Goal: Task Accomplishment & Management: Manage account settings

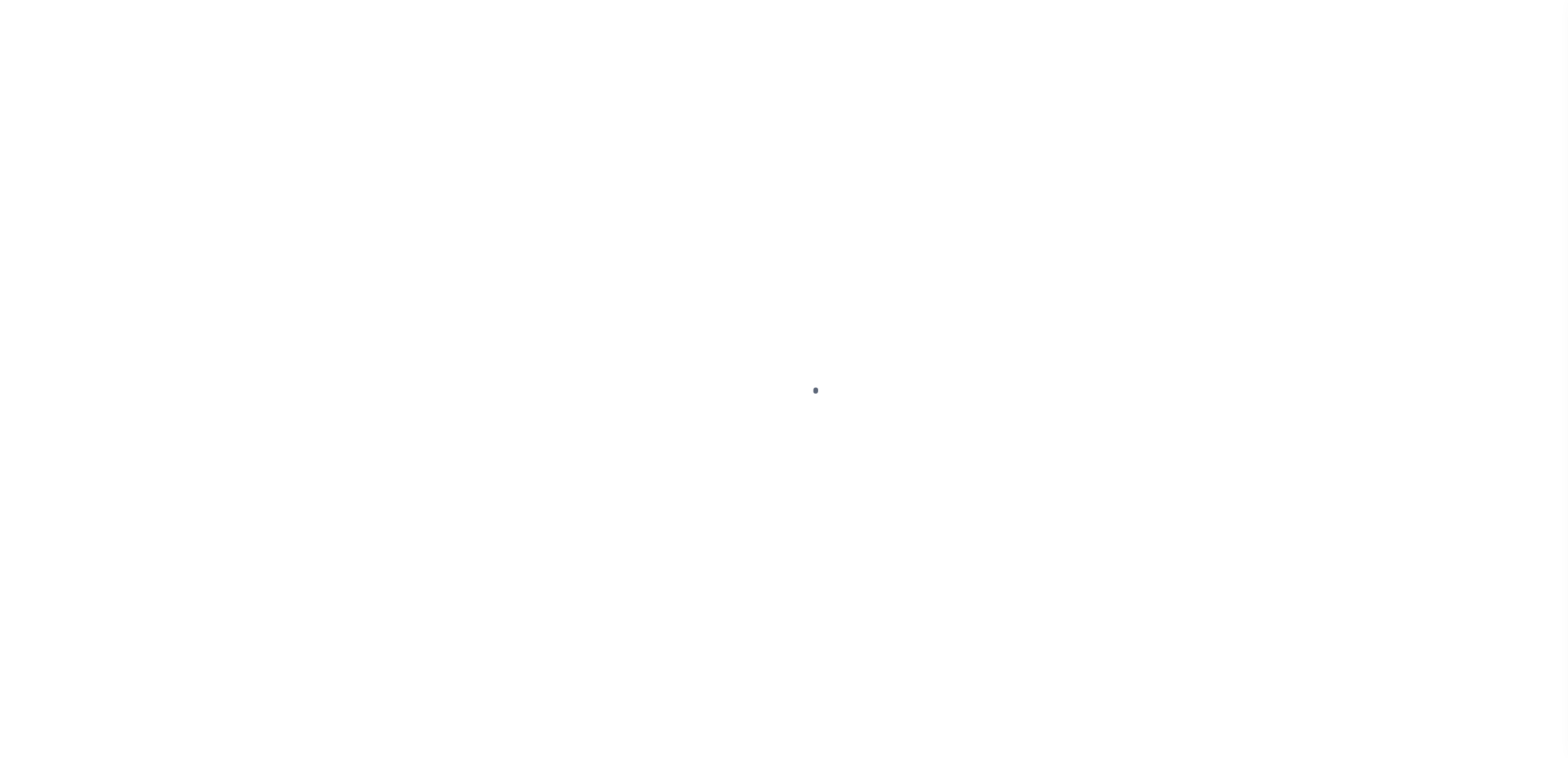
select select
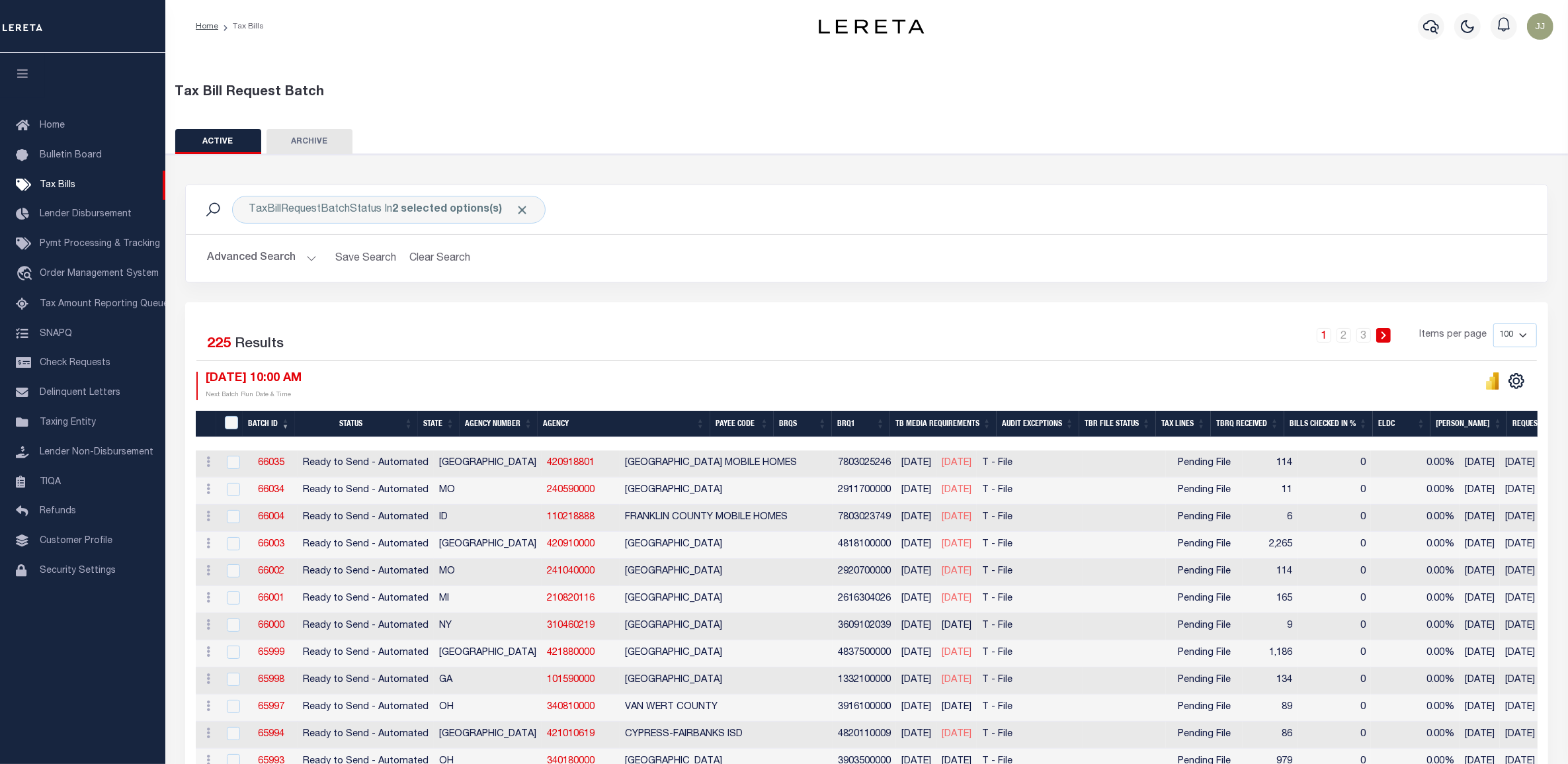
click at [285, 255] on button "Advanced Search" at bounding box center [262, 258] width 110 height 26
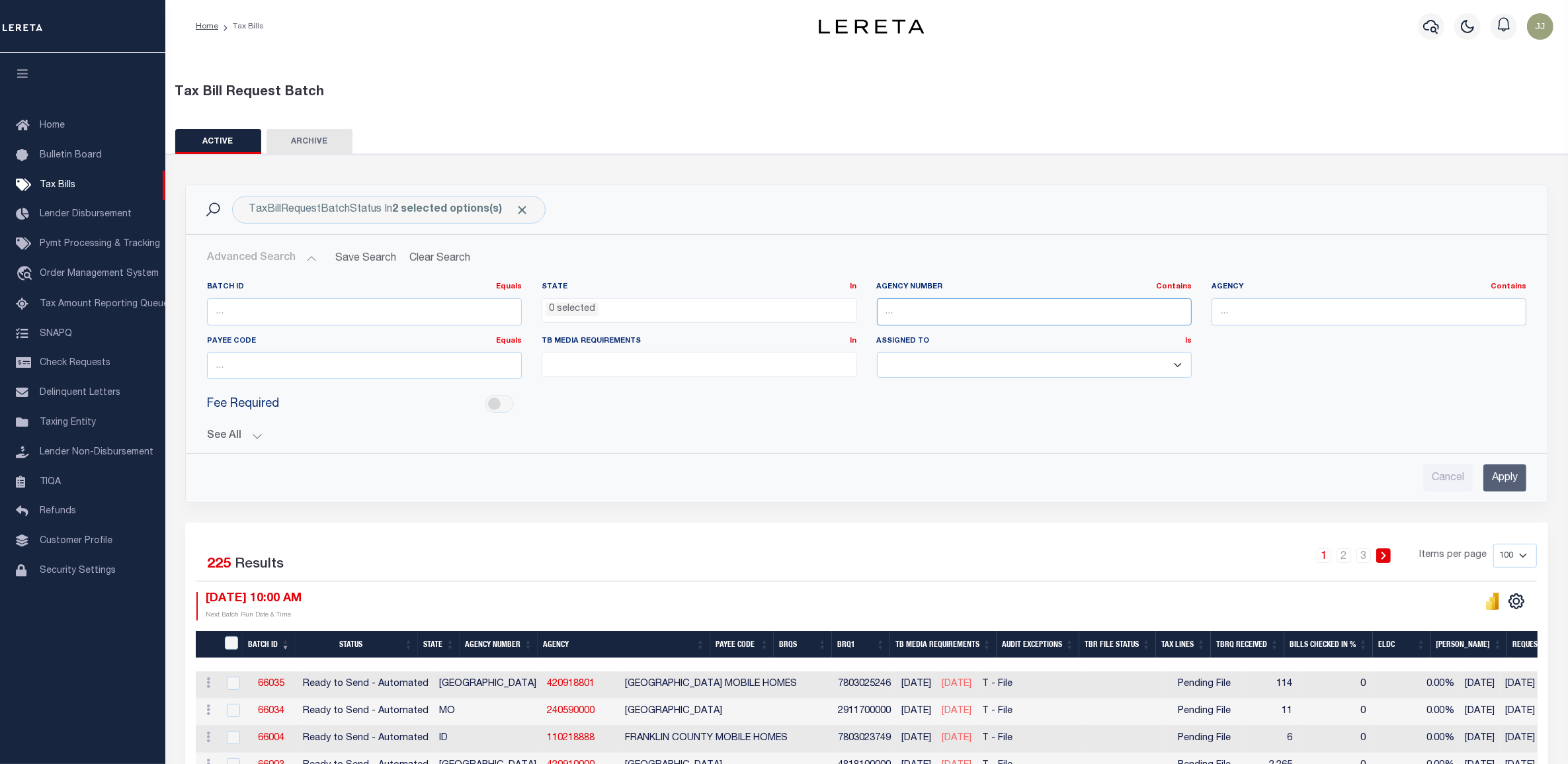
click at [912, 312] on input "text" at bounding box center [1034, 312] width 315 height 27
type input "11021"
click at [1498, 478] on input "Apply" at bounding box center [1505, 478] width 43 height 27
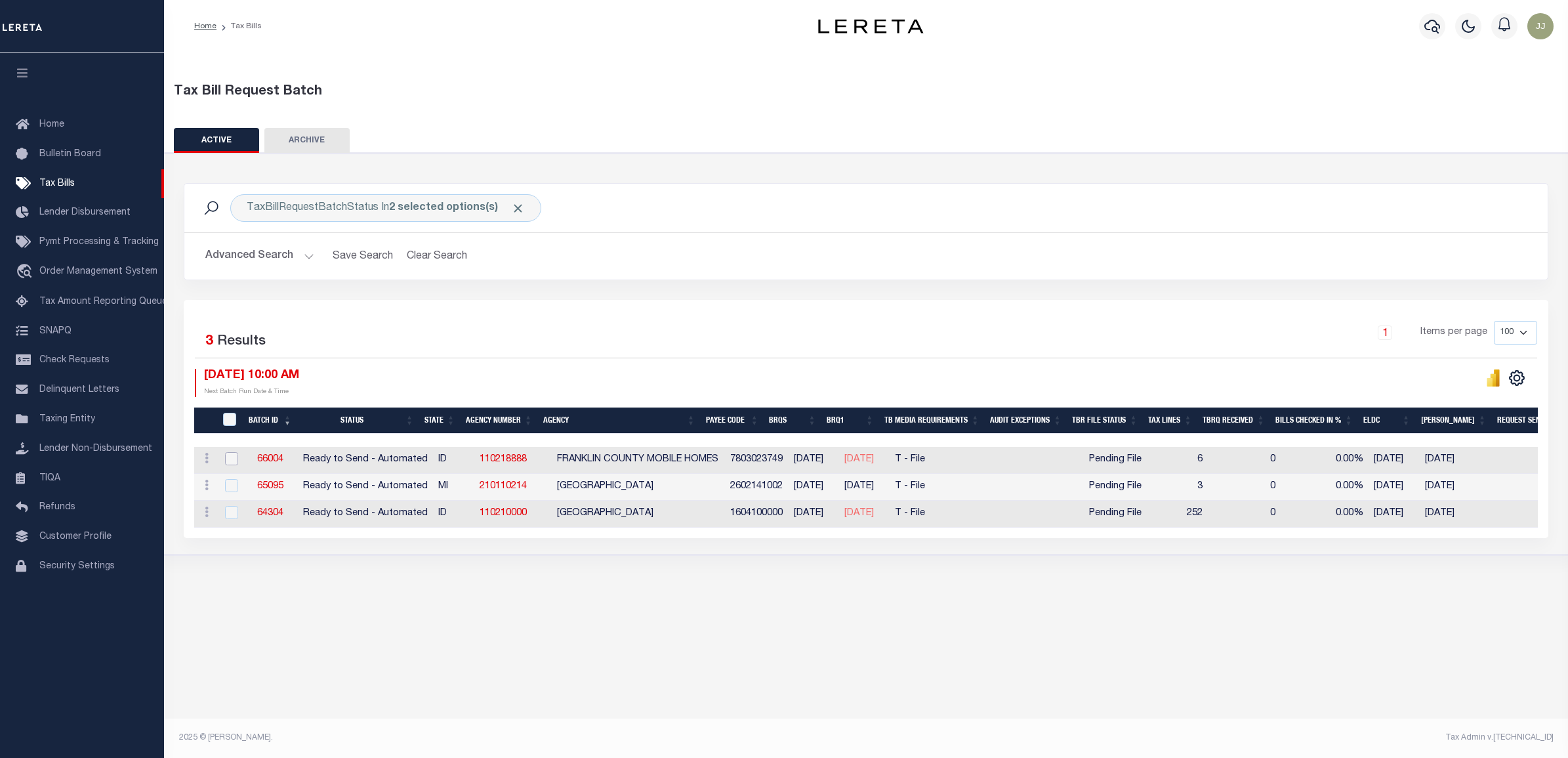
click at [225, 459] on input "checkbox" at bounding box center [232, 459] width 13 height 13
checkbox input "true"
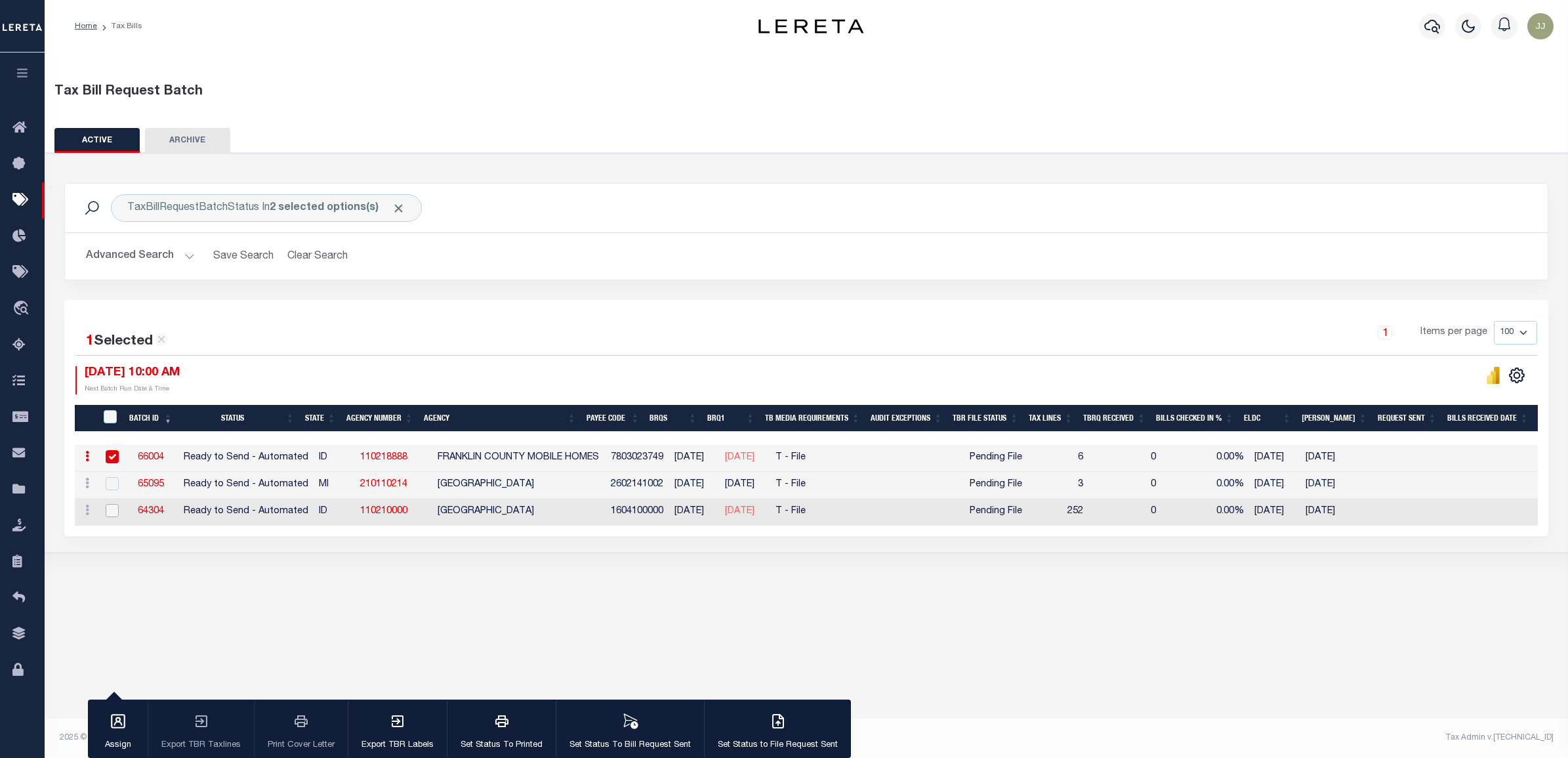
click at [109, 512] on input "checkbox" at bounding box center [112, 511] width 13 height 13
checkbox input "true"
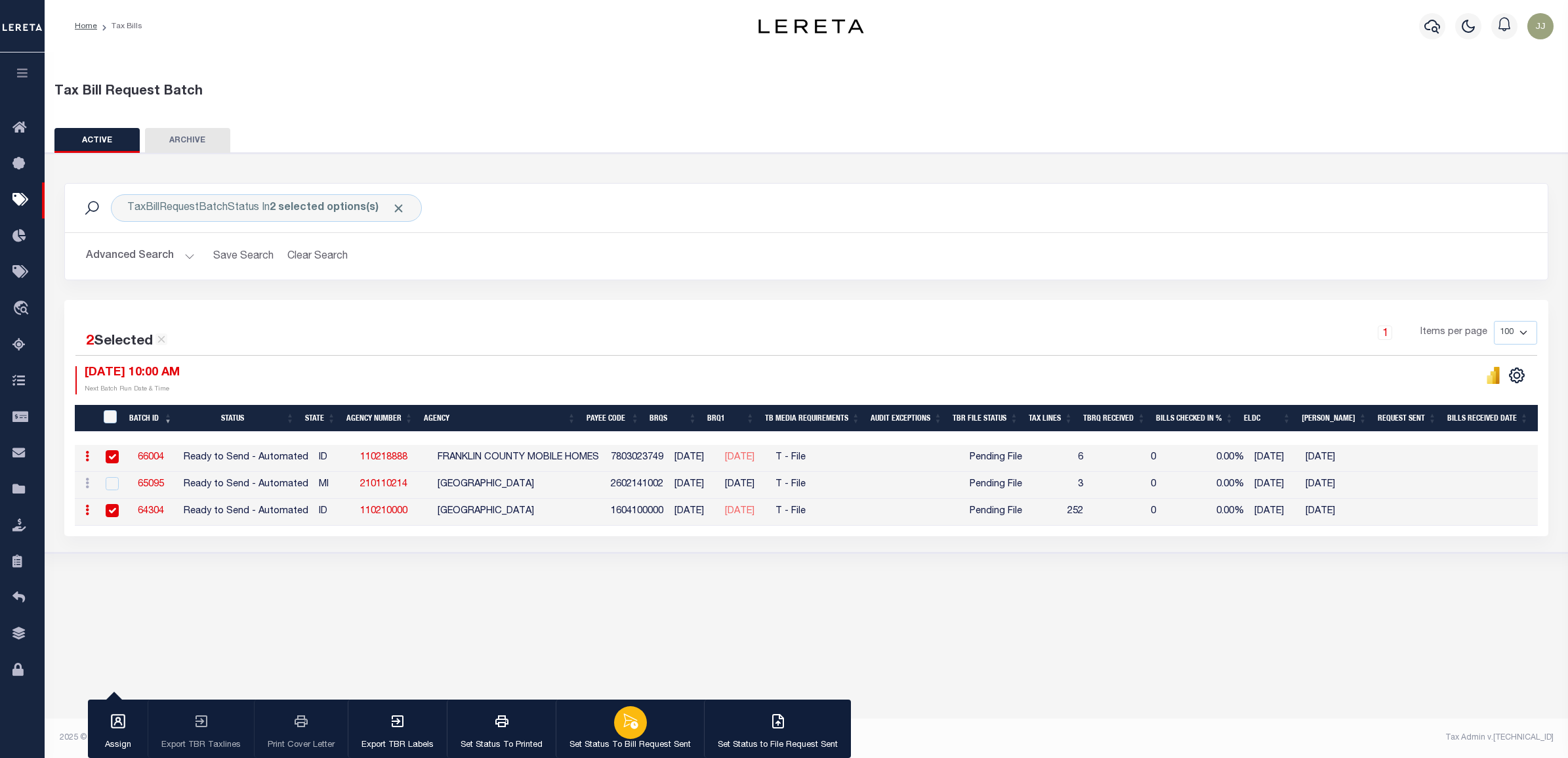
click at [622, 723] on icon "button" at bounding box center [630, 721] width 17 height 17
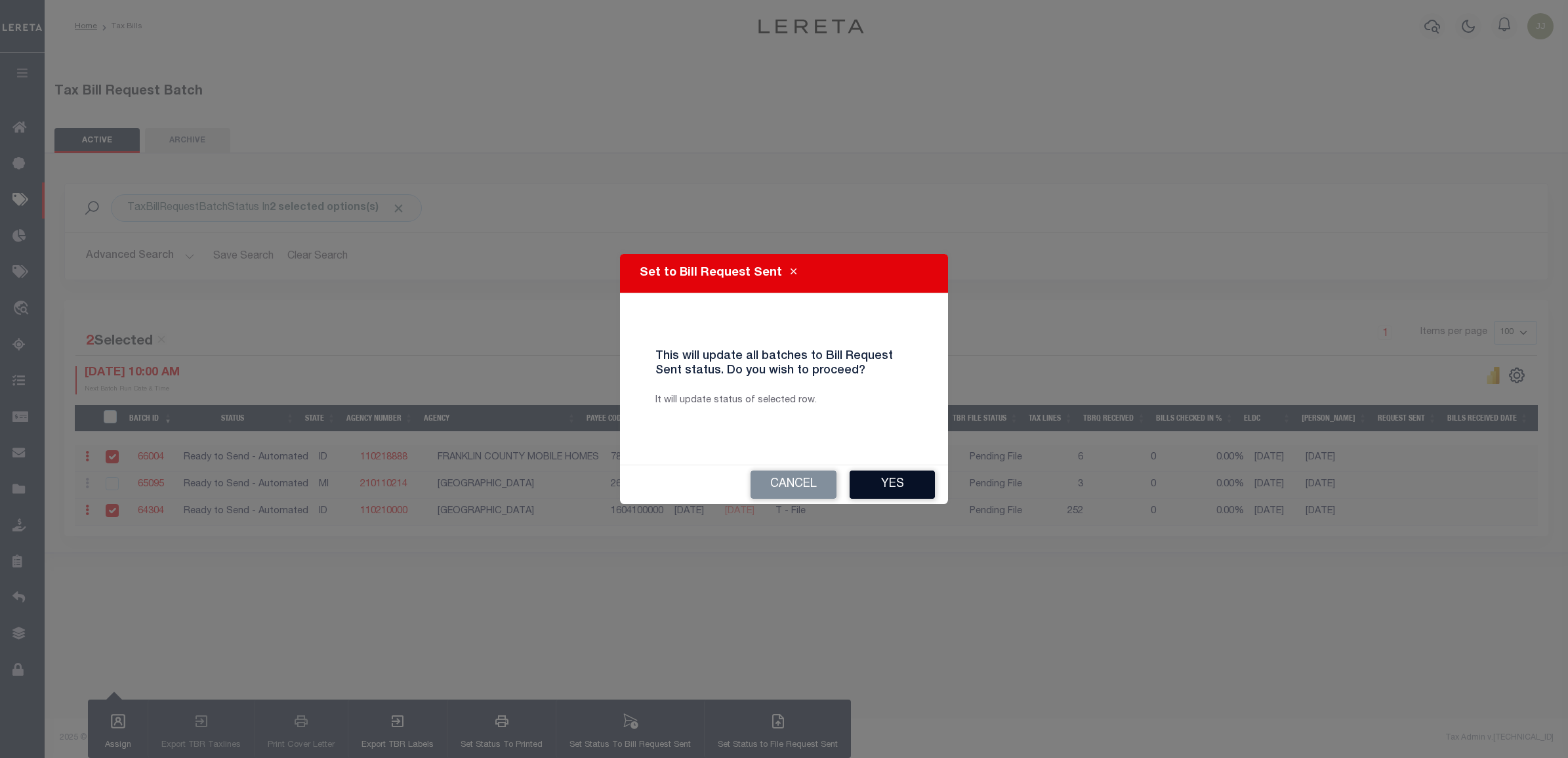
click at [932, 477] on button "Yes" at bounding box center [892, 485] width 85 height 28
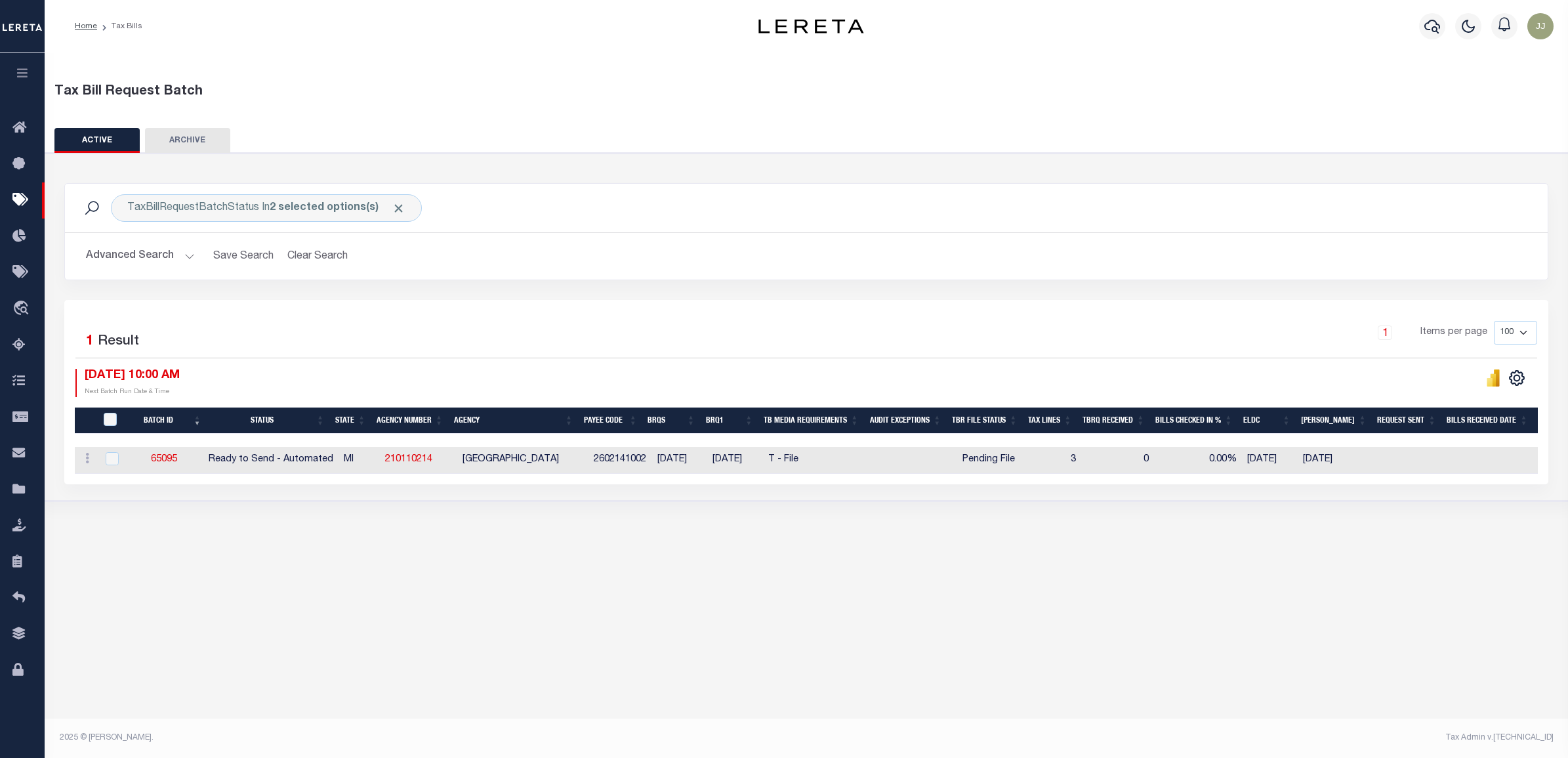
click at [150, 258] on button "Advanced Search" at bounding box center [141, 256] width 109 height 26
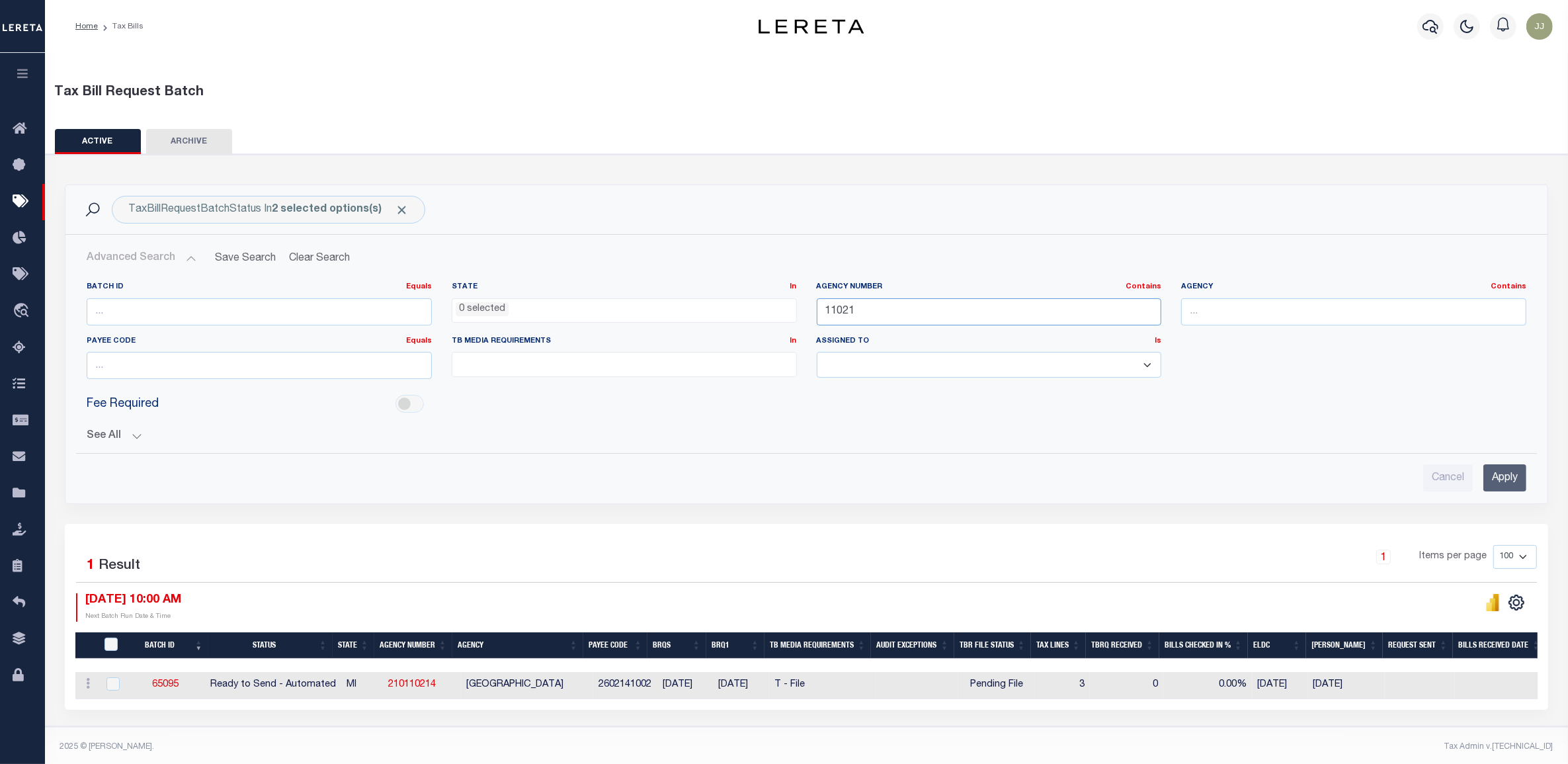
click at [841, 313] on input "11021" at bounding box center [989, 312] width 345 height 27
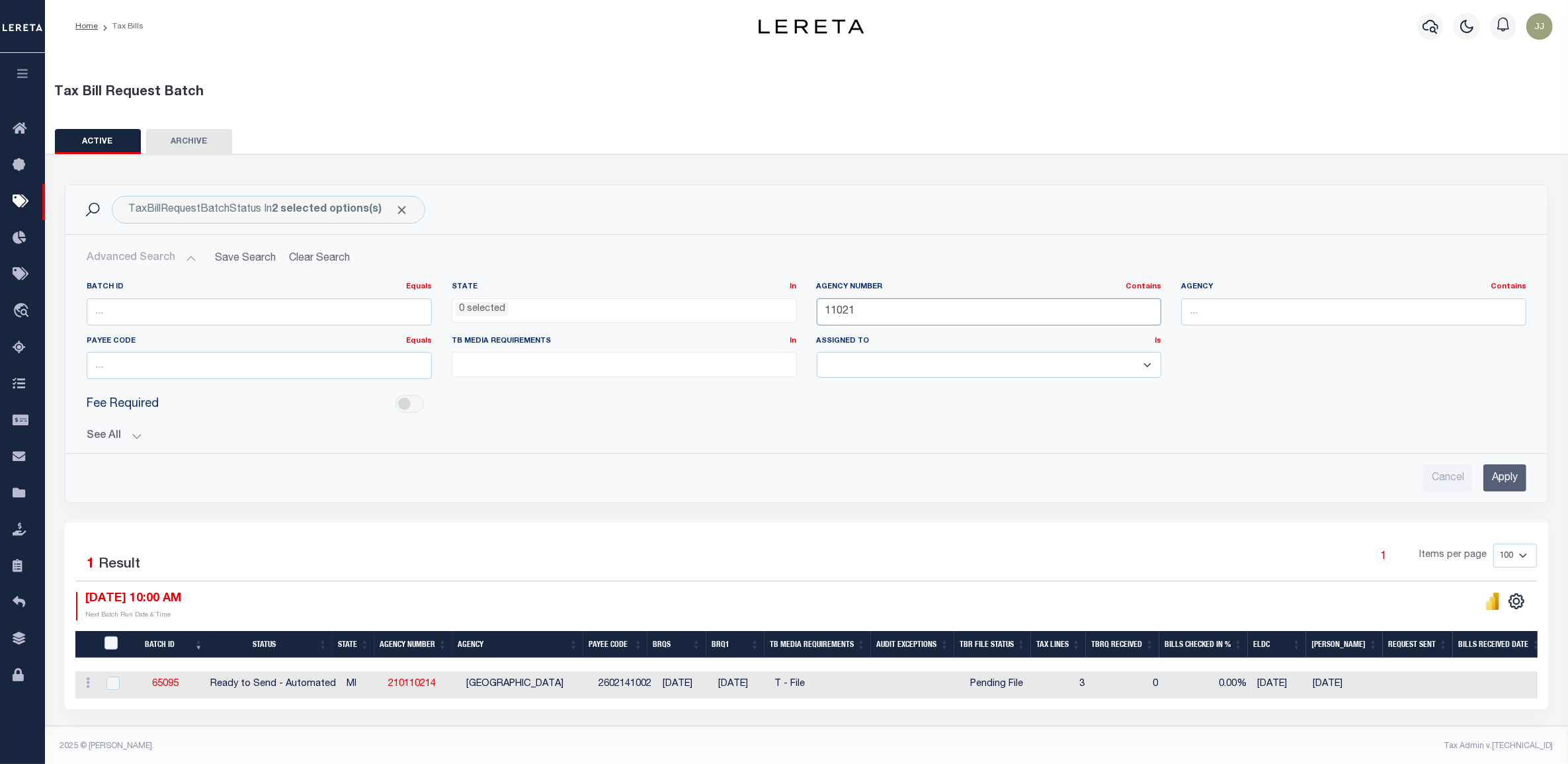
click at [841, 312] on input "11021" at bounding box center [989, 312] width 345 height 27
paste input "01590000"
type input "101590000"
click at [1514, 487] on input "Apply" at bounding box center [1505, 478] width 43 height 27
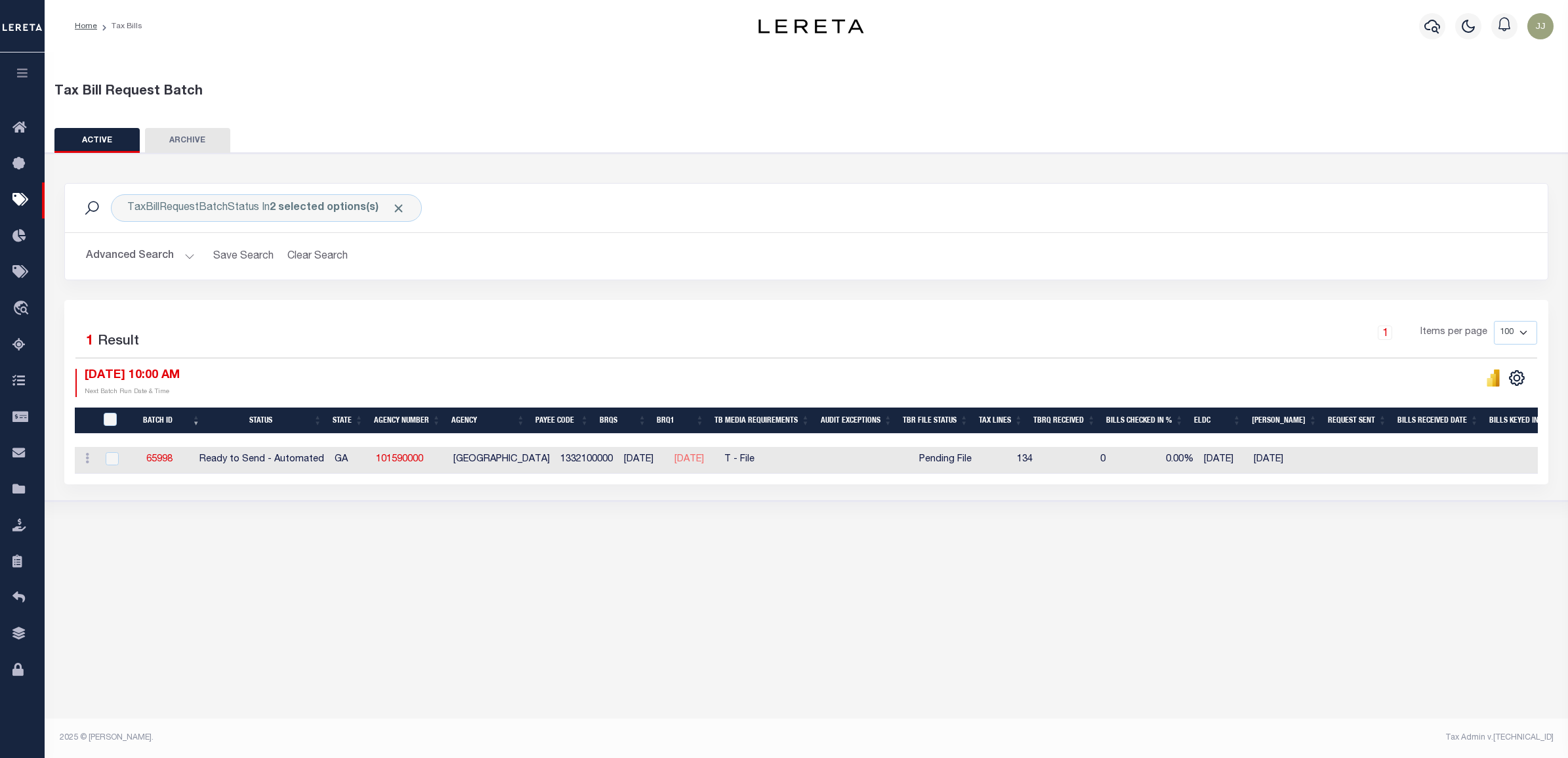
drag, startPoint x: 953, startPoint y: 460, endPoint x: 938, endPoint y: 459, distance: 15.0
click at [954, 461] on span "Pending File" at bounding box center [945, 460] width 53 height 14
checkbox input "true"
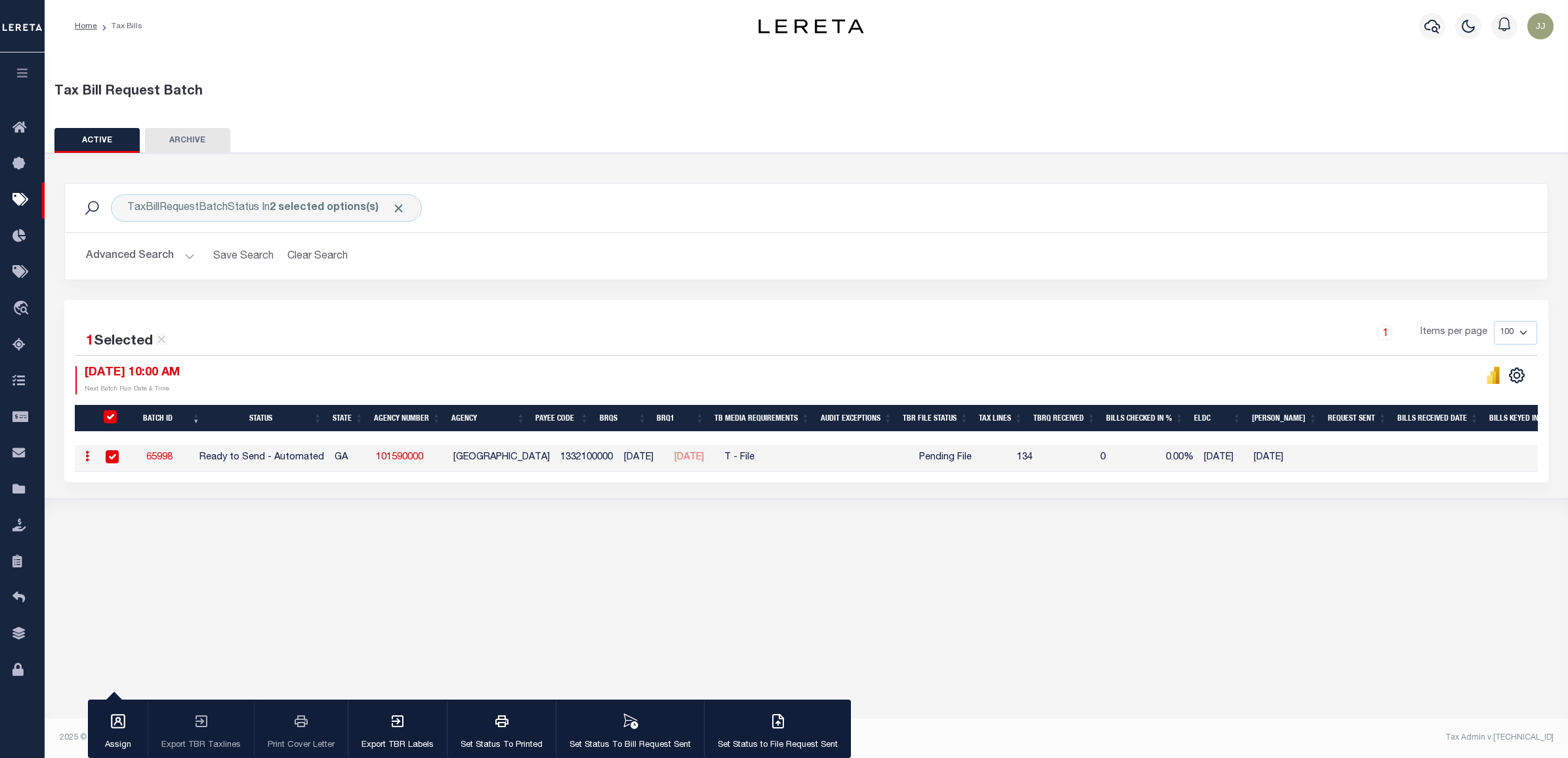
click at [421, 458] on link "101590000" at bounding box center [399, 457] width 47 height 9
checkbox input "false"
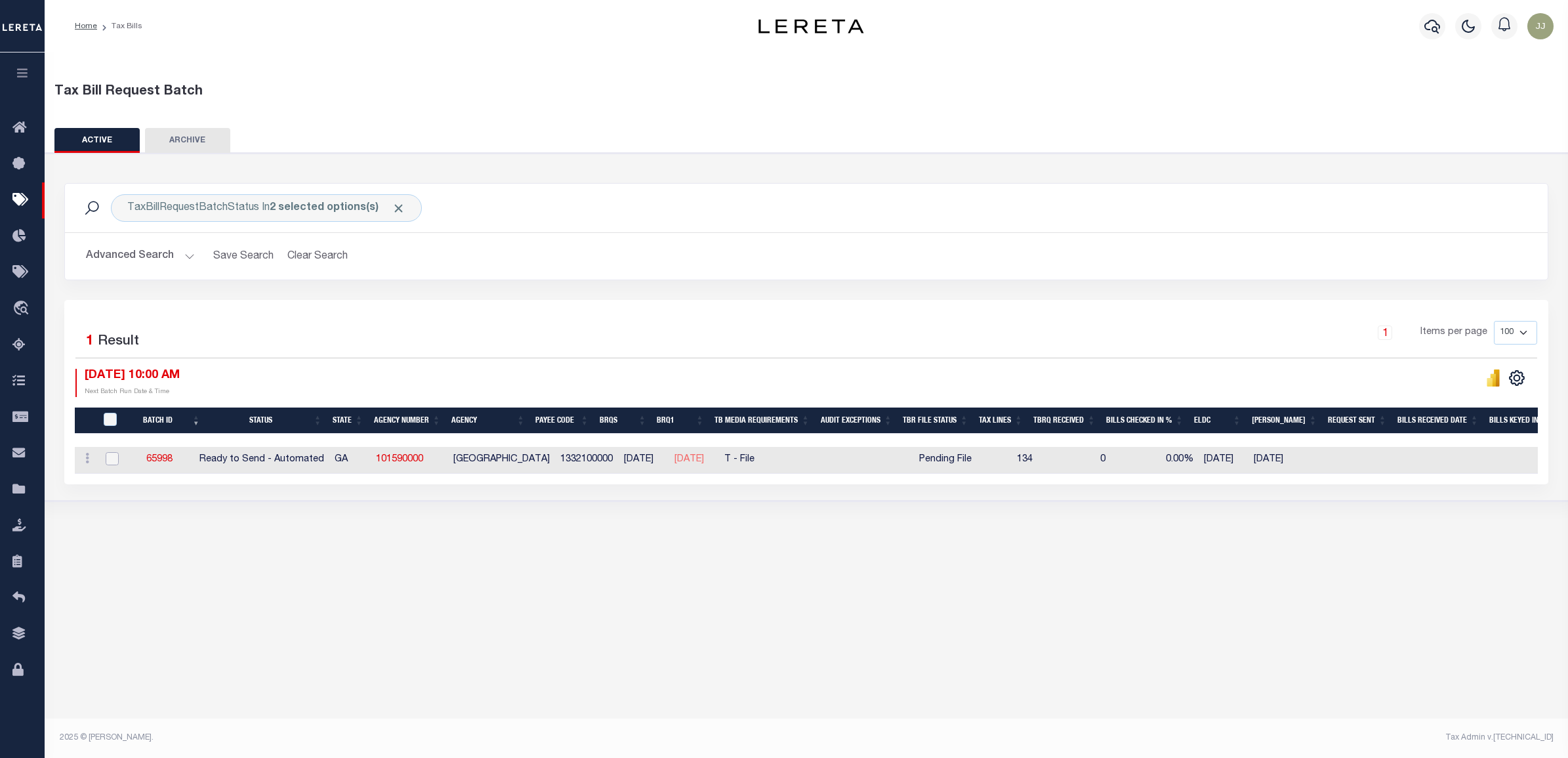
click at [109, 462] on input "checkbox" at bounding box center [112, 459] width 13 height 13
checkbox input "true"
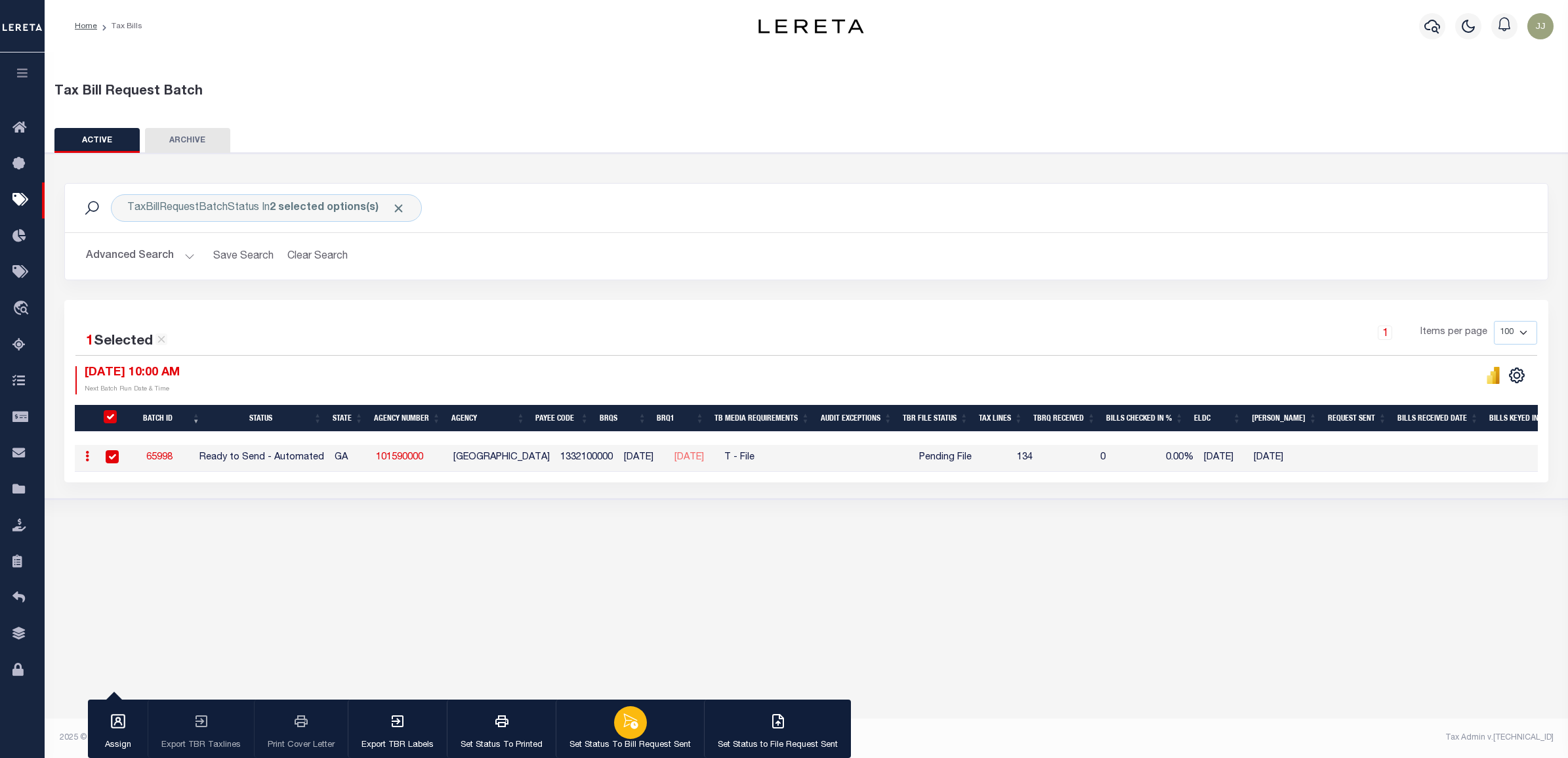
click at [629, 725] on icon "button" at bounding box center [630, 721] width 14 height 15
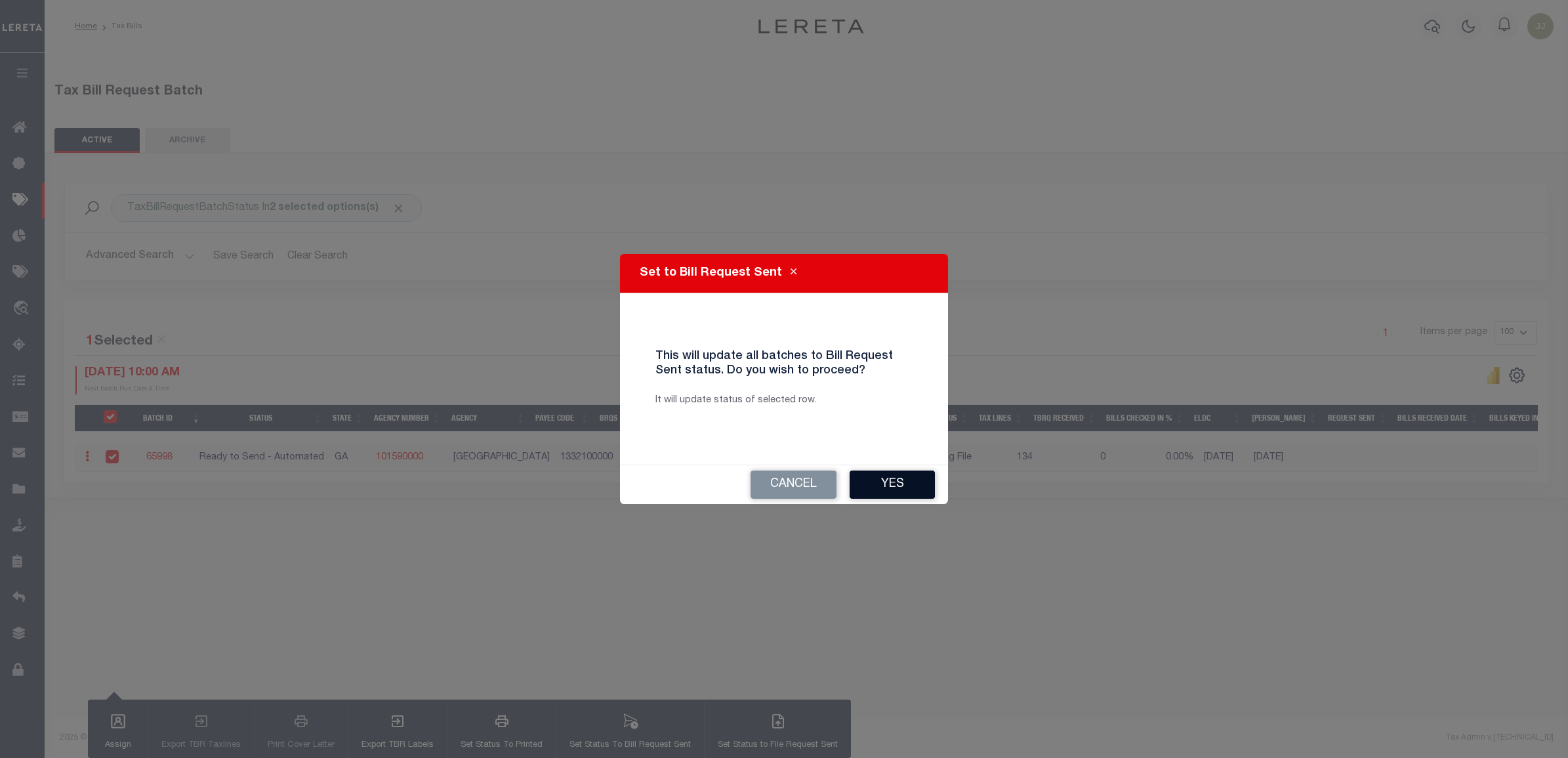
click at [877, 492] on button "Yes" at bounding box center [892, 485] width 85 height 28
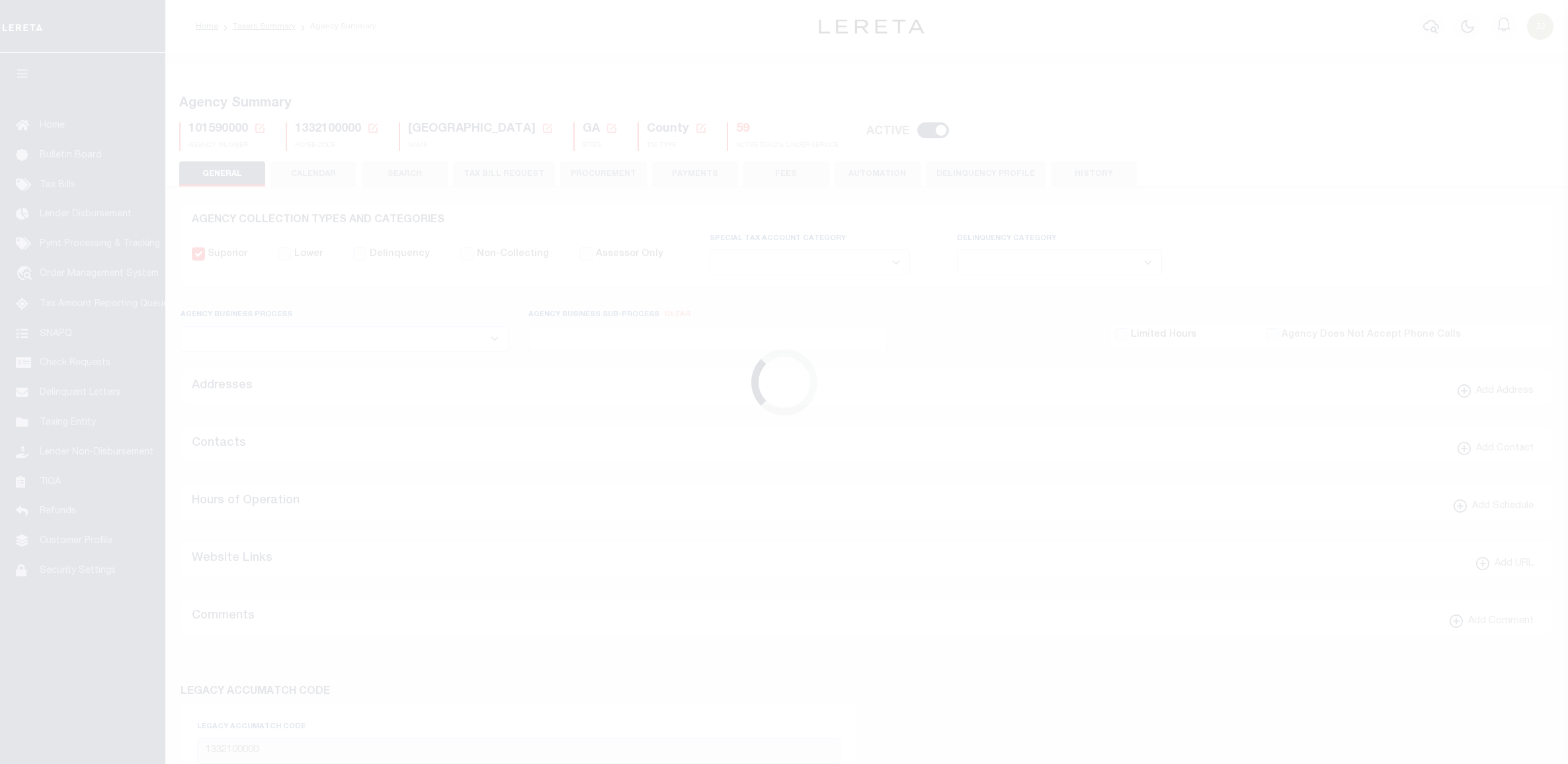
select select
